Goal: Navigation & Orientation: Find specific page/section

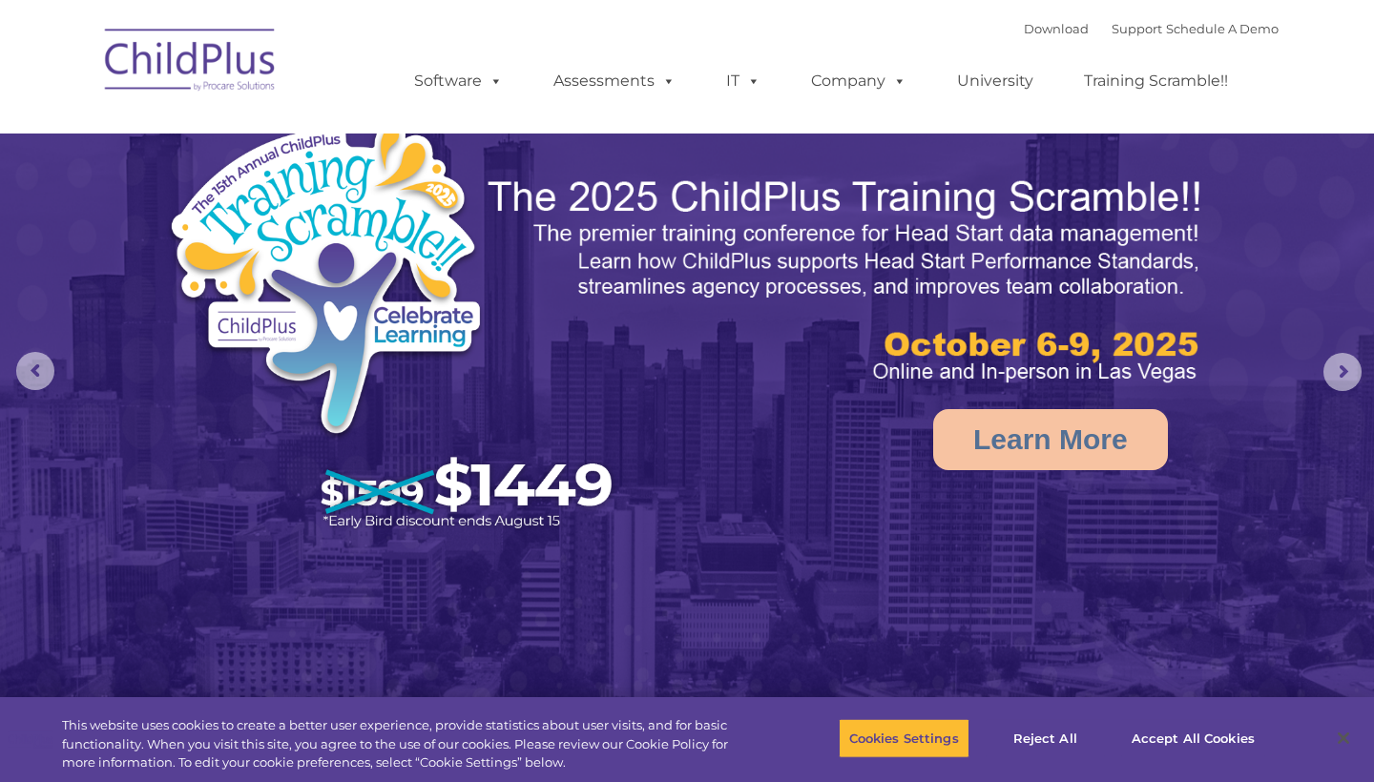
select select "MEDIUM"
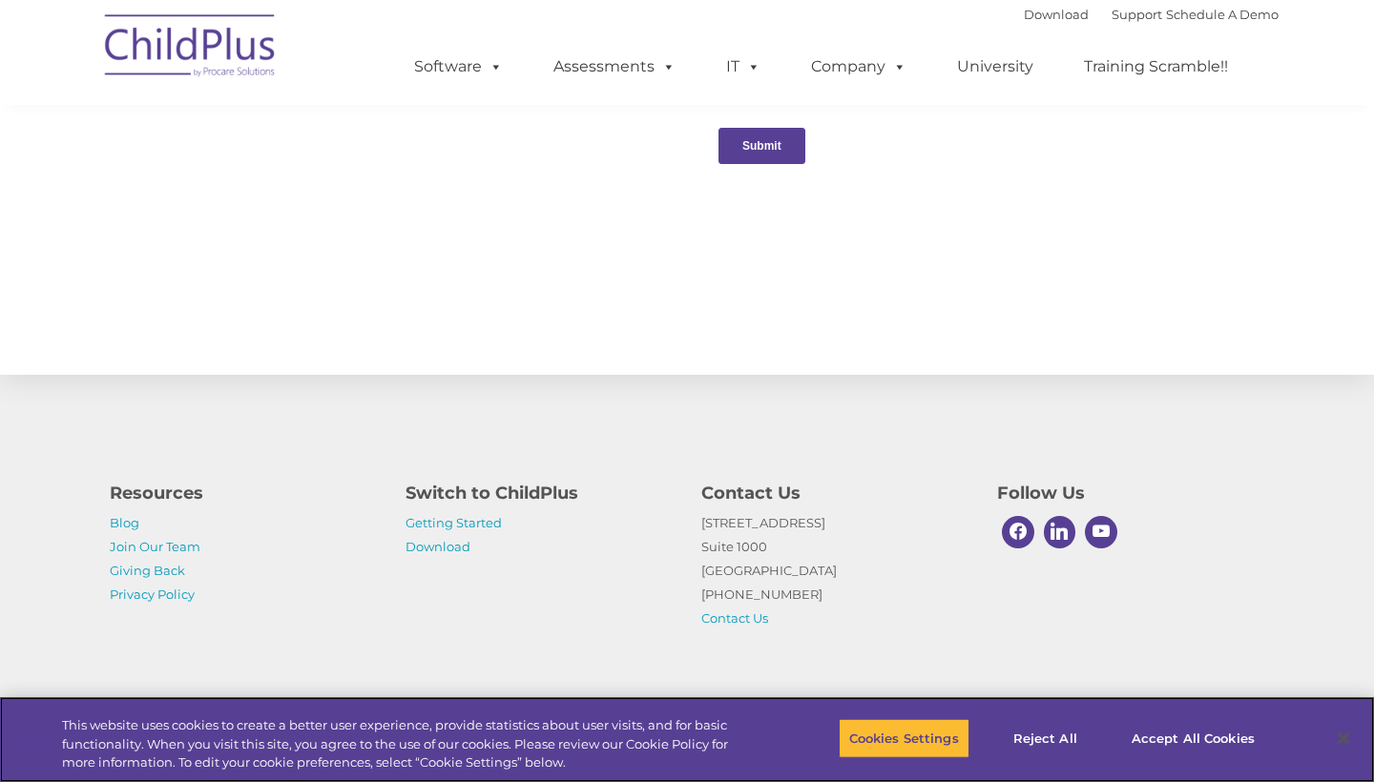
scroll to position [2028, 0]
click at [439, 523] on link "Getting Started" at bounding box center [453, 522] width 96 height 15
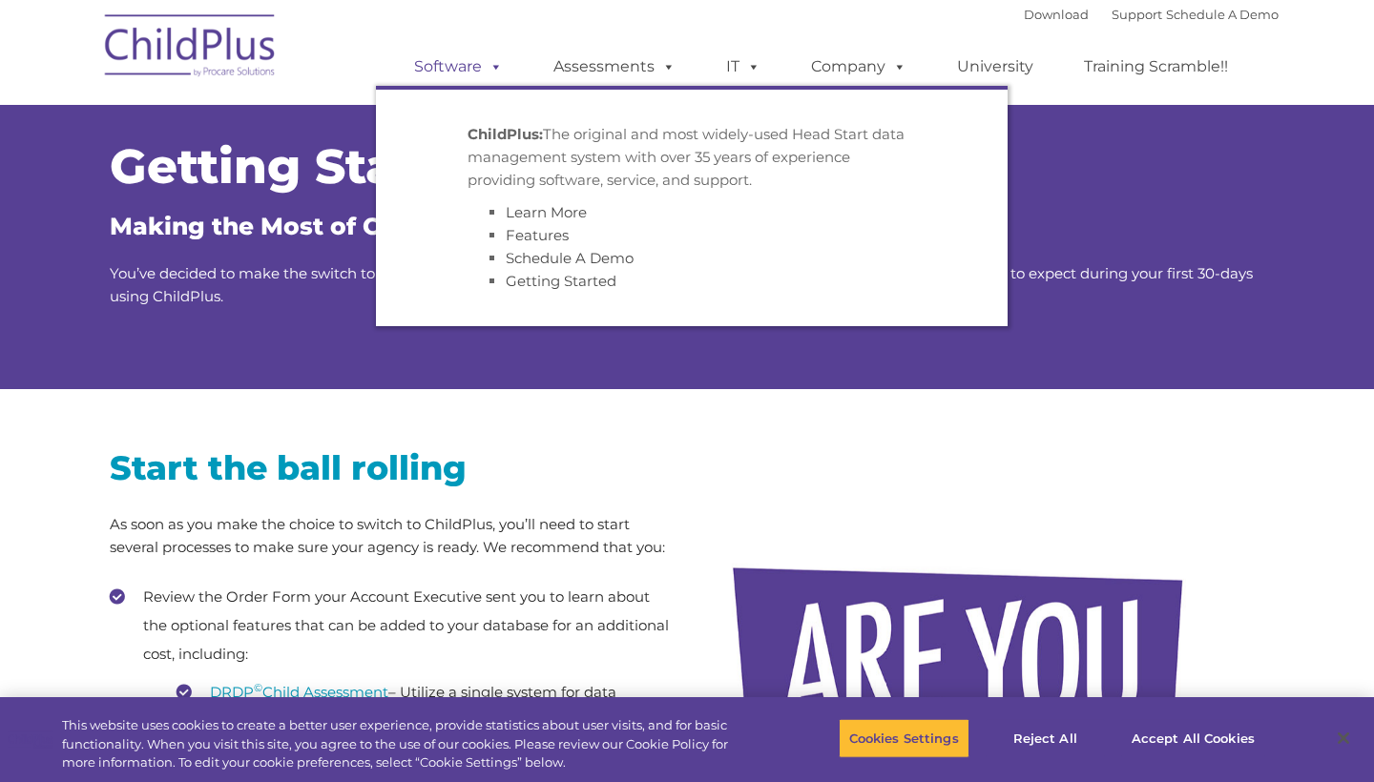
click at [479, 72] on link "Software" at bounding box center [458, 67] width 127 height 38
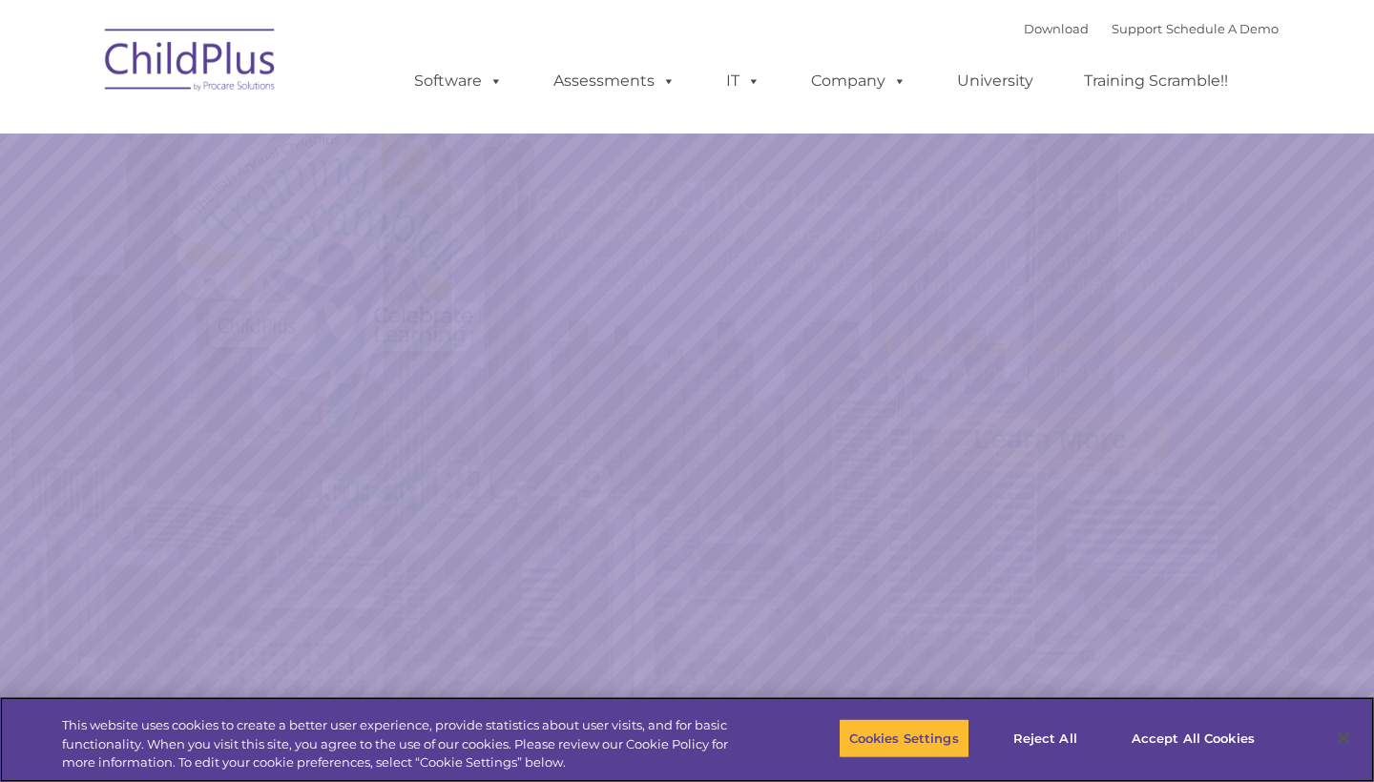
select select "MEDIUM"
